Goal: Task Accomplishment & Management: Manage account settings

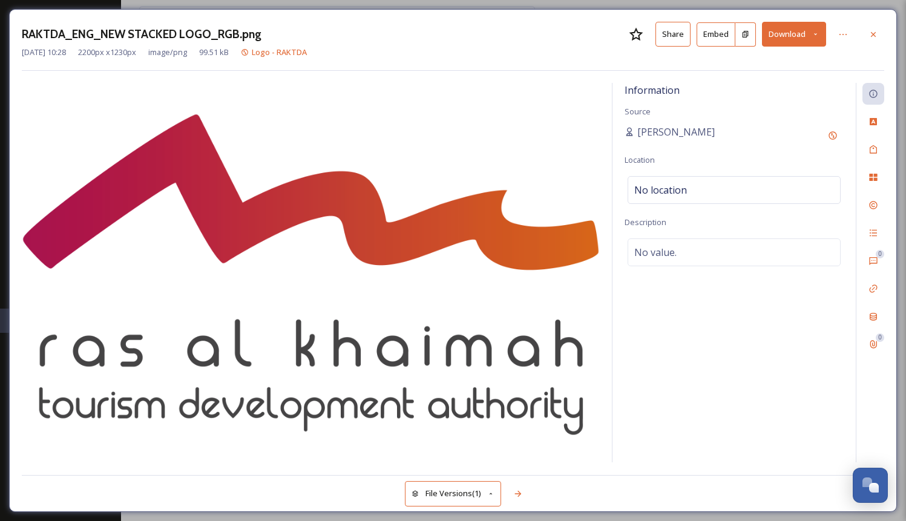
click at [672, 34] on button "Share" at bounding box center [672, 34] width 35 height 25
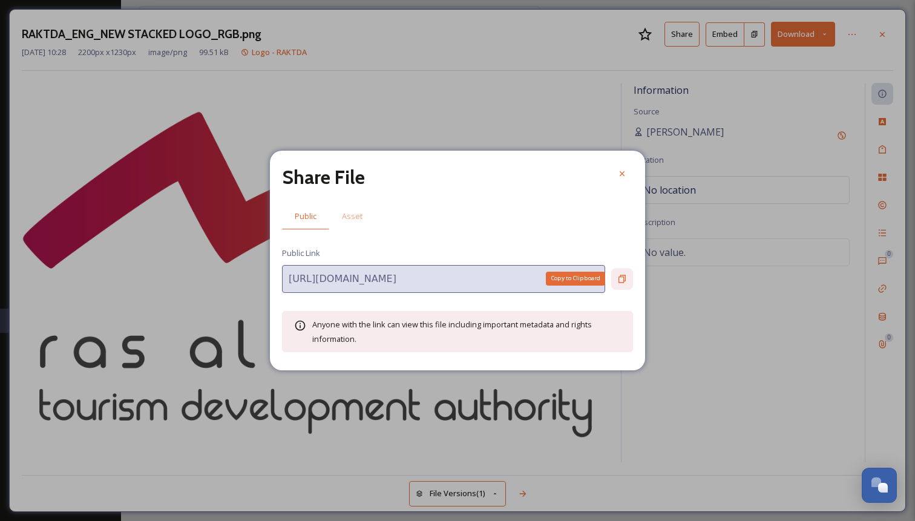
click at [626, 273] on div "Copy to Clipboard" at bounding box center [622, 279] width 22 height 22
click at [625, 169] on icon at bounding box center [622, 174] width 10 height 10
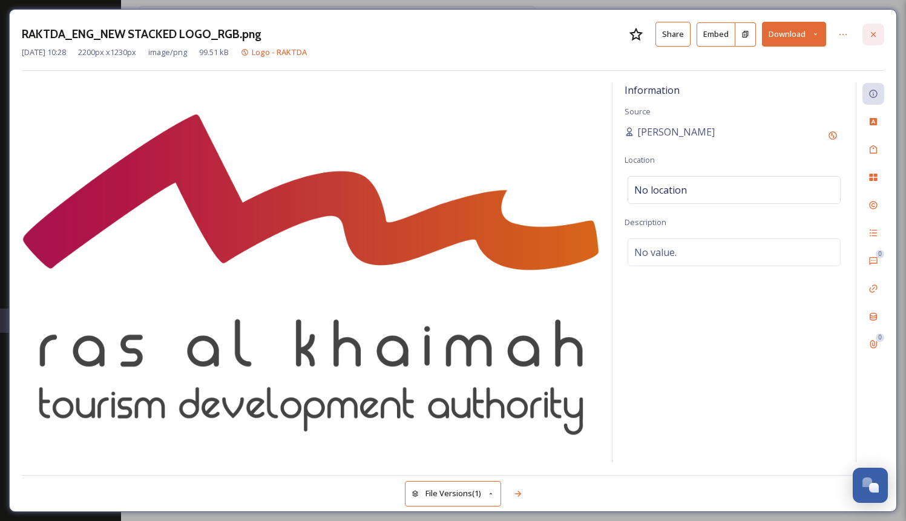
click at [872, 32] on icon at bounding box center [873, 35] width 10 height 10
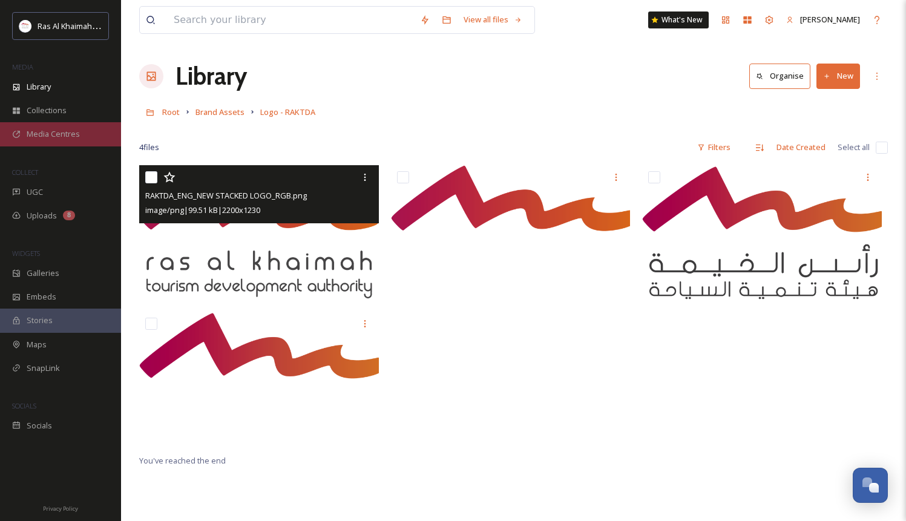
click at [56, 126] on div "Media Centres" at bounding box center [60, 134] width 121 height 24
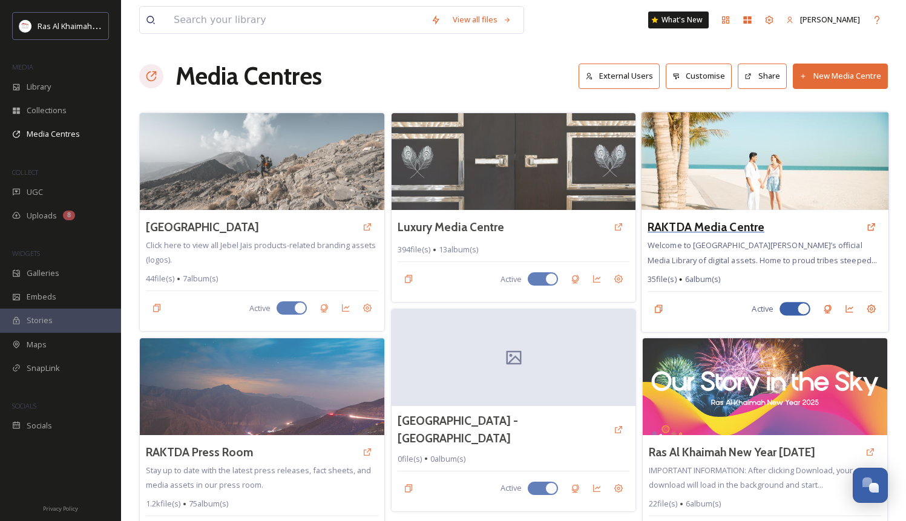
click at [733, 223] on h3 "RAKTDA Media Centre" at bounding box center [705, 227] width 117 height 18
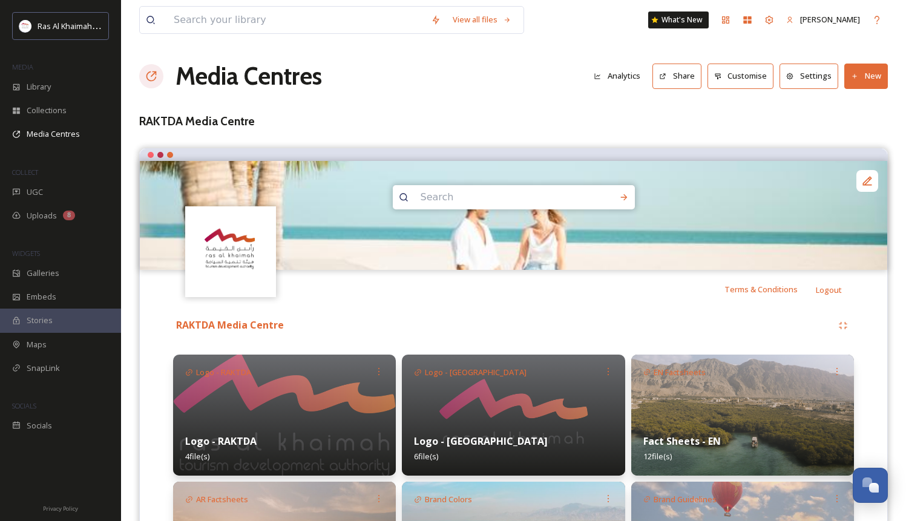
scroll to position [131, 0]
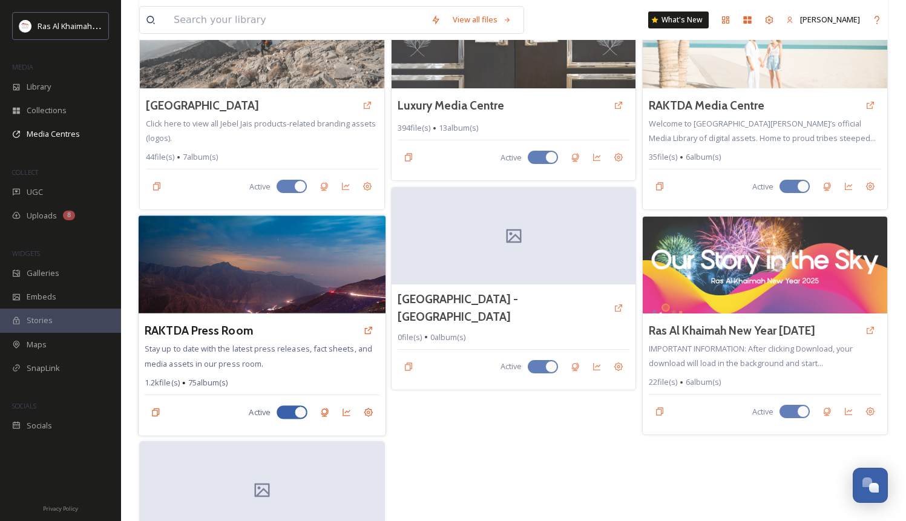
scroll to position [225, 0]
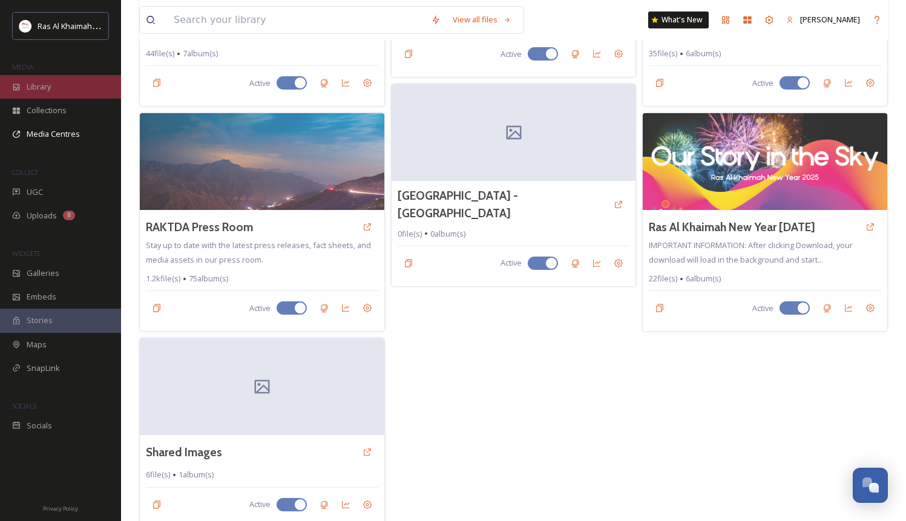
click at [49, 91] on span "Library" at bounding box center [39, 86] width 24 height 11
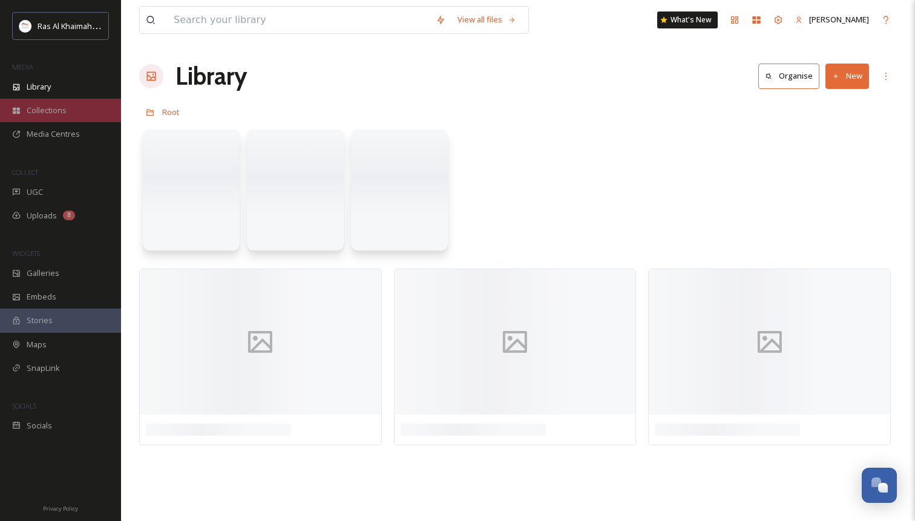
click at [54, 109] on span "Collections" at bounding box center [47, 110] width 40 height 11
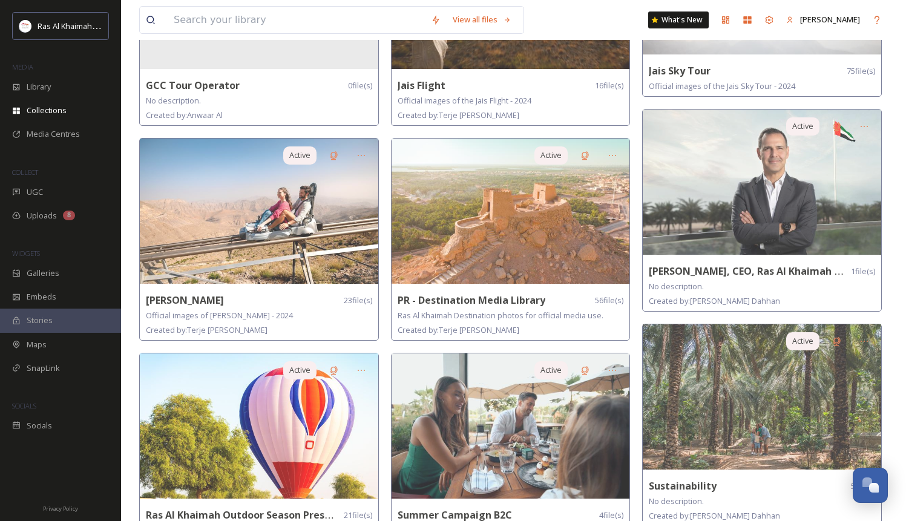
scroll to position [641, 0]
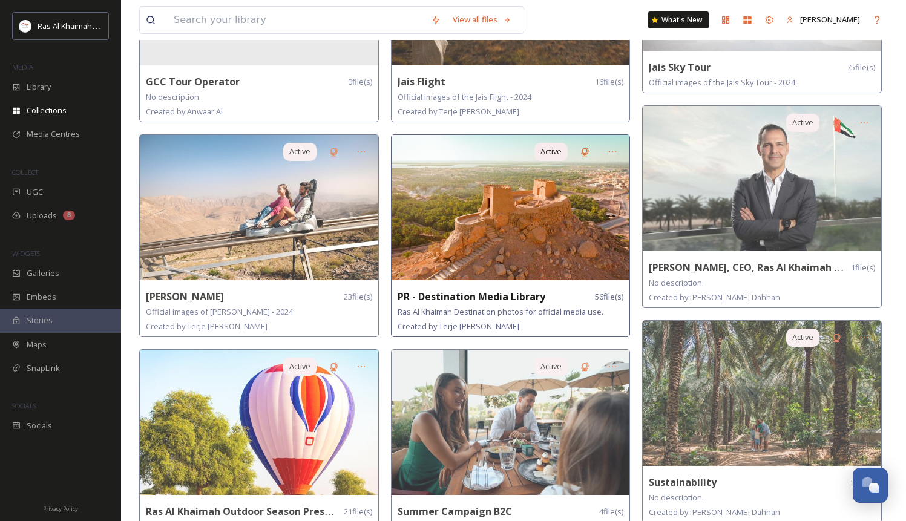
click at [534, 296] on strong "PR - Destination Media Library" at bounding box center [471, 296] width 148 height 13
click at [520, 215] on img at bounding box center [510, 207] width 238 height 145
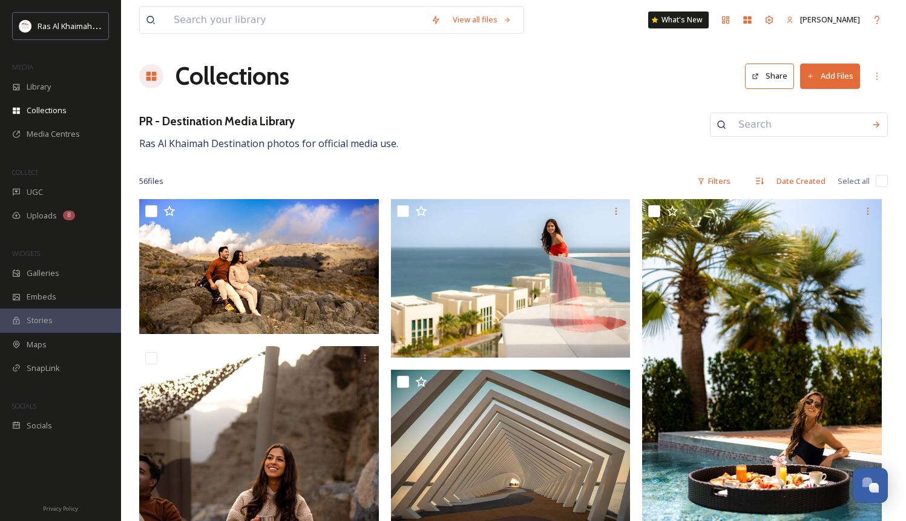
click at [774, 70] on button "Share" at bounding box center [769, 76] width 49 height 25
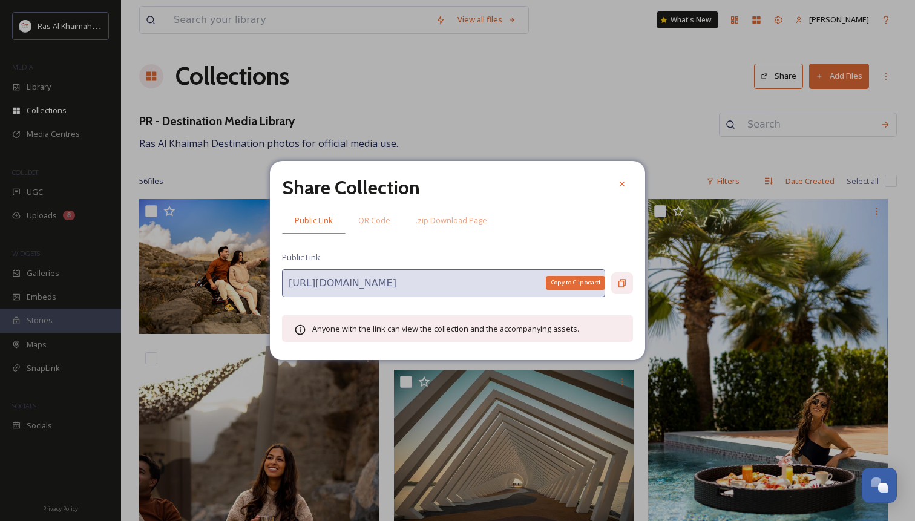
click at [617, 283] on icon at bounding box center [622, 283] width 10 height 10
click at [621, 181] on icon at bounding box center [622, 184] width 10 height 10
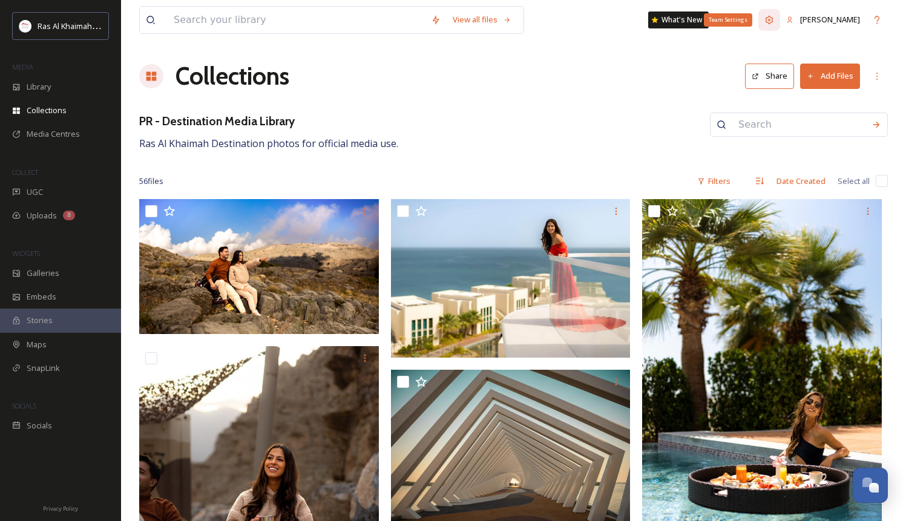
click at [780, 27] on div "Team Settings" at bounding box center [769, 20] width 22 height 22
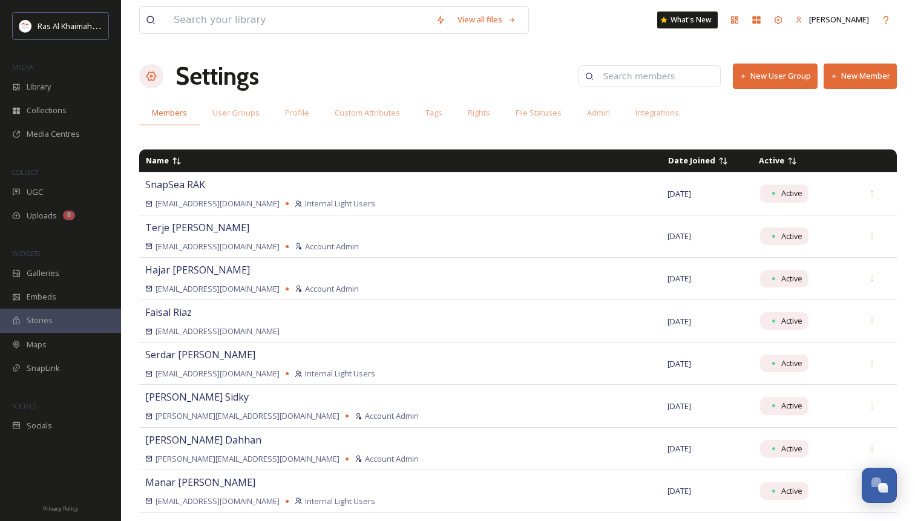
click at [851, 74] on button "New Member" at bounding box center [859, 76] width 73 height 25
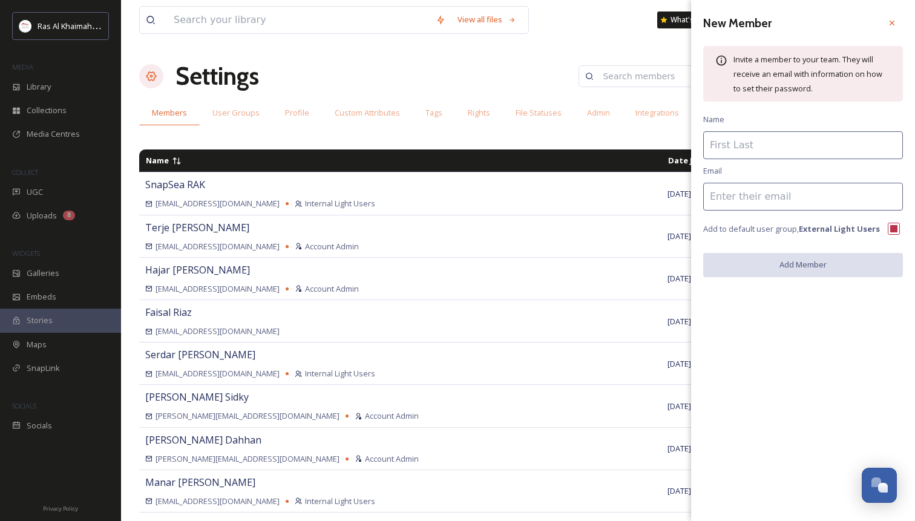
click at [762, 145] on input at bounding box center [803, 145] width 200 height 28
type input "[PERSON_NAME]"
paste input "[PERSON_NAME][EMAIL_ADDRESS][PERSON_NAME][DOMAIN_NAME]"
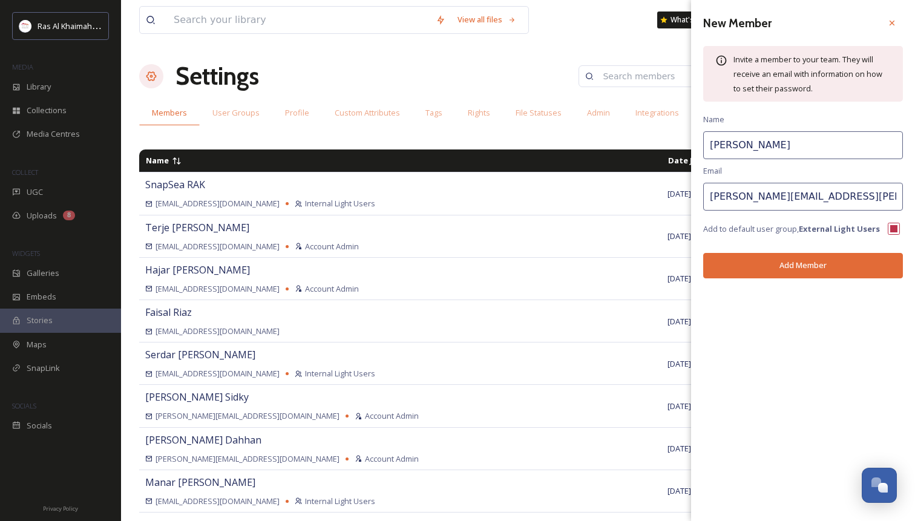
type input "[PERSON_NAME][EMAIL_ADDRESS][PERSON_NAME][DOMAIN_NAME]"
click at [766, 263] on button "Add Member" at bounding box center [803, 265] width 200 height 25
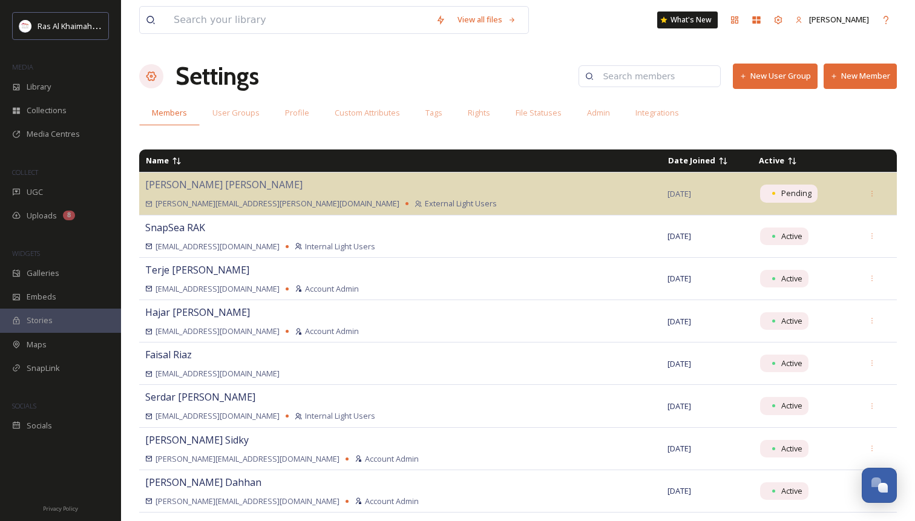
click at [854, 71] on button "New Member" at bounding box center [859, 76] width 73 height 25
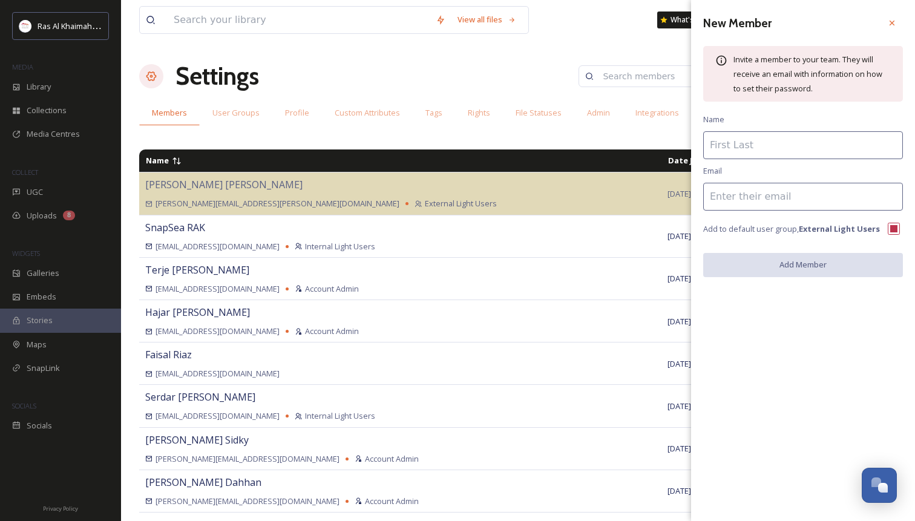
click at [743, 139] on input at bounding box center [803, 145] width 200 height 28
type input "[PERSON_NAME]"
click at [757, 202] on input at bounding box center [803, 197] width 200 height 28
paste input "[PERSON_NAME][EMAIL_ADDRESS][DOMAIN_NAME]"
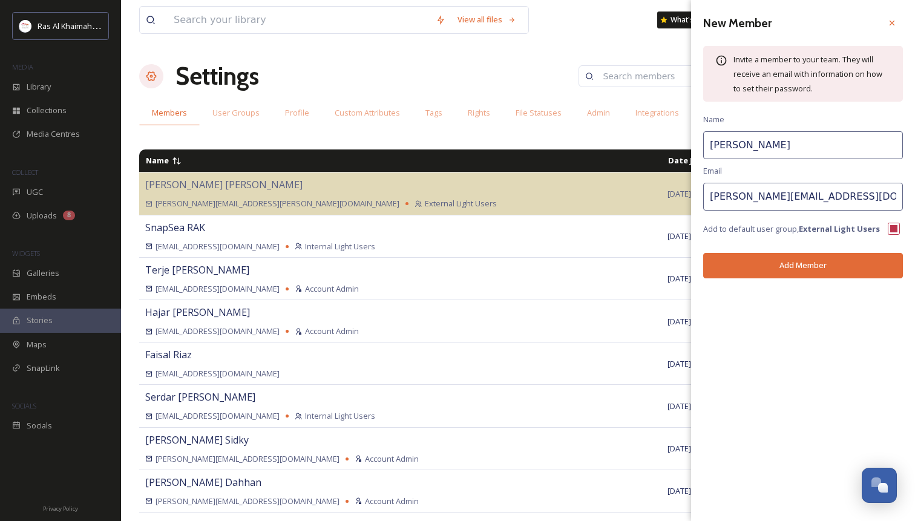
type input "[PERSON_NAME][EMAIL_ADDRESS][DOMAIN_NAME]"
click at [777, 261] on button "Add Member" at bounding box center [803, 265] width 200 height 25
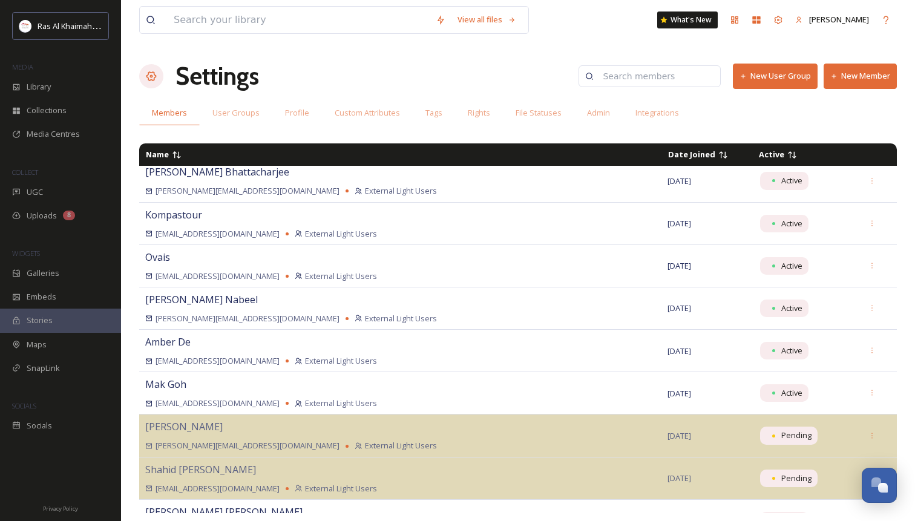
scroll to position [13815, 0]
